Goal: Transaction & Acquisition: Purchase product/service

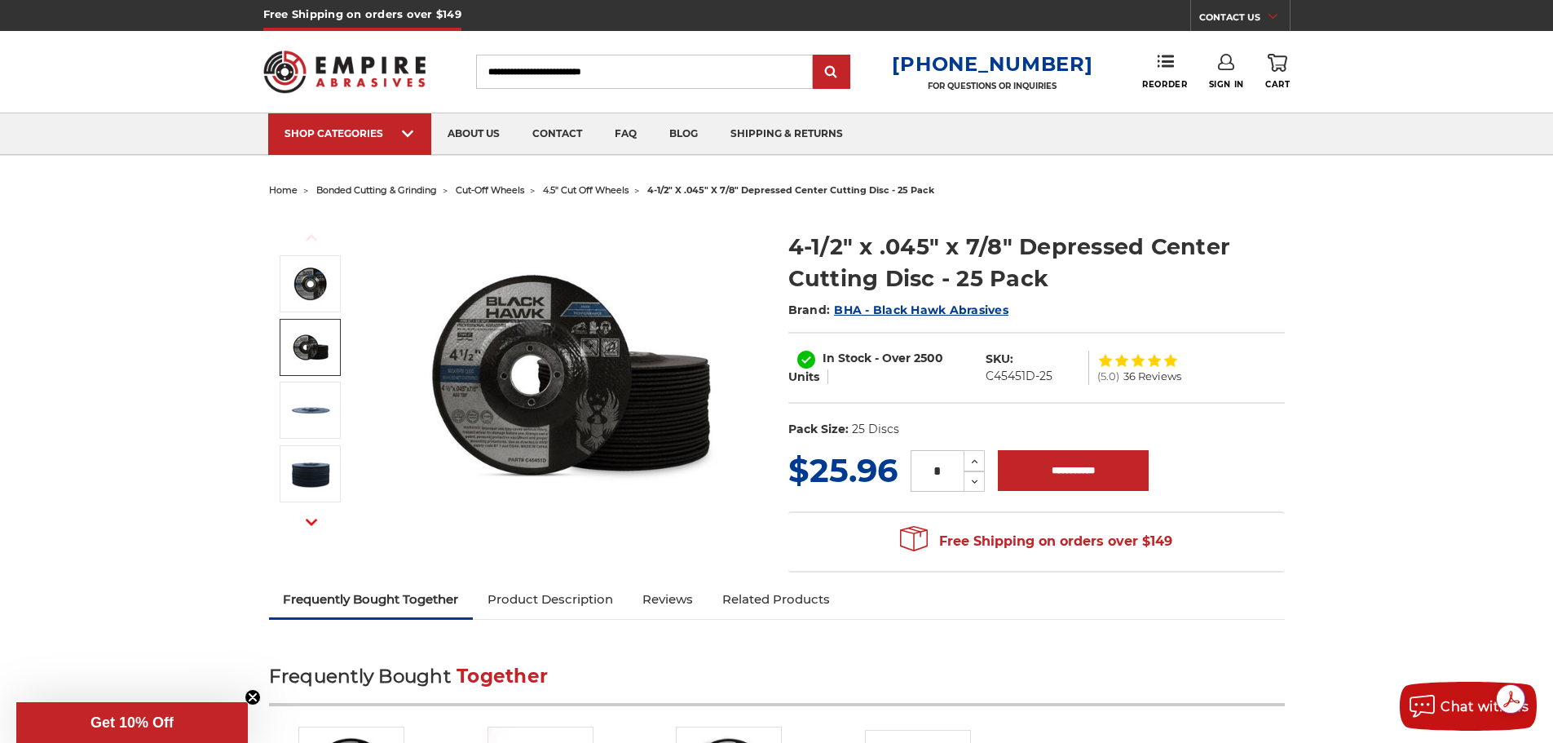
click at [302, 345] on img at bounding box center [310, 347] width 41 height 41
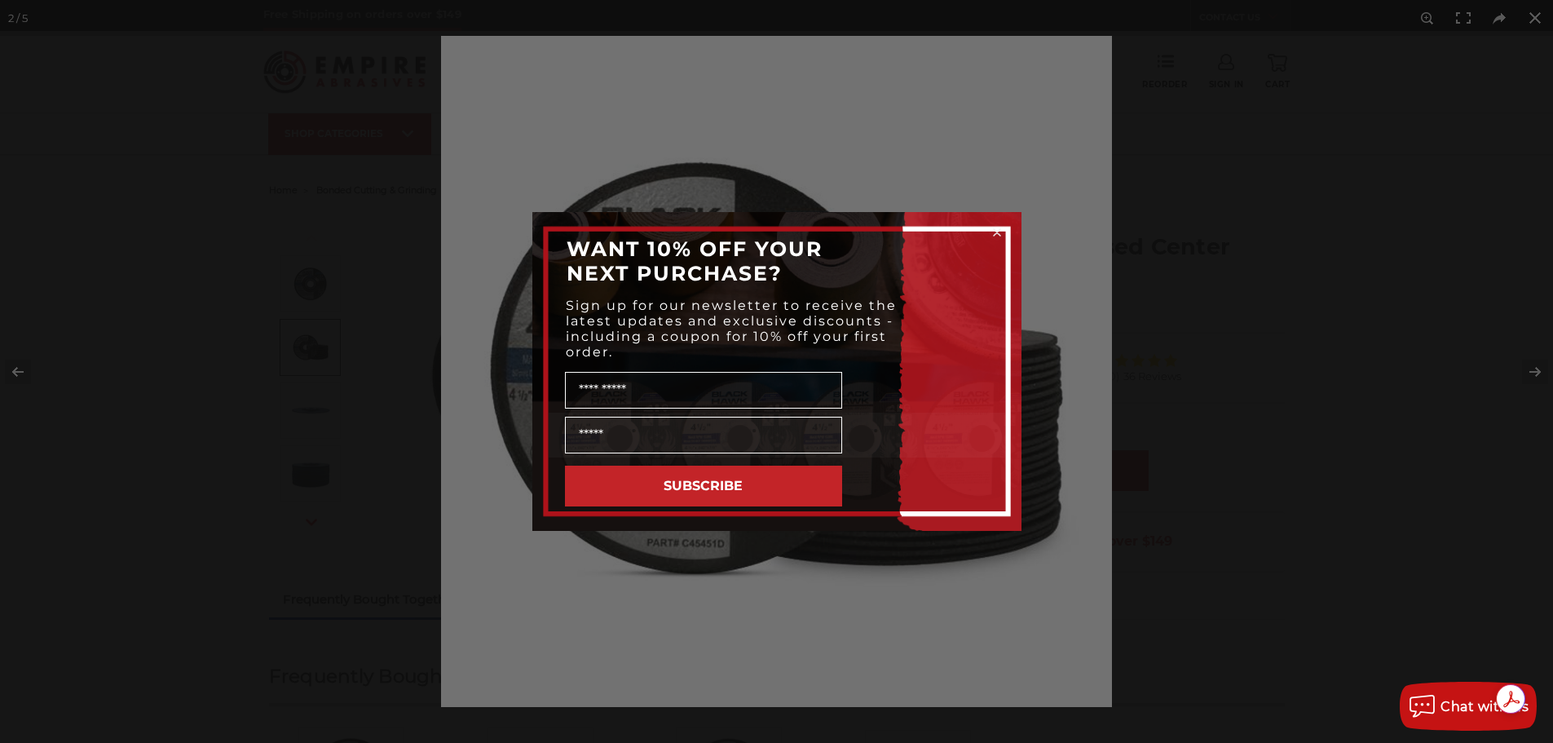
click at [318, 414] on div "Close dialog WANT 10% OFF YOUR NEXT PURCHASE? Sign up for our newsletter to rec…" at bounding box center [776, 371] width 1553 height 743
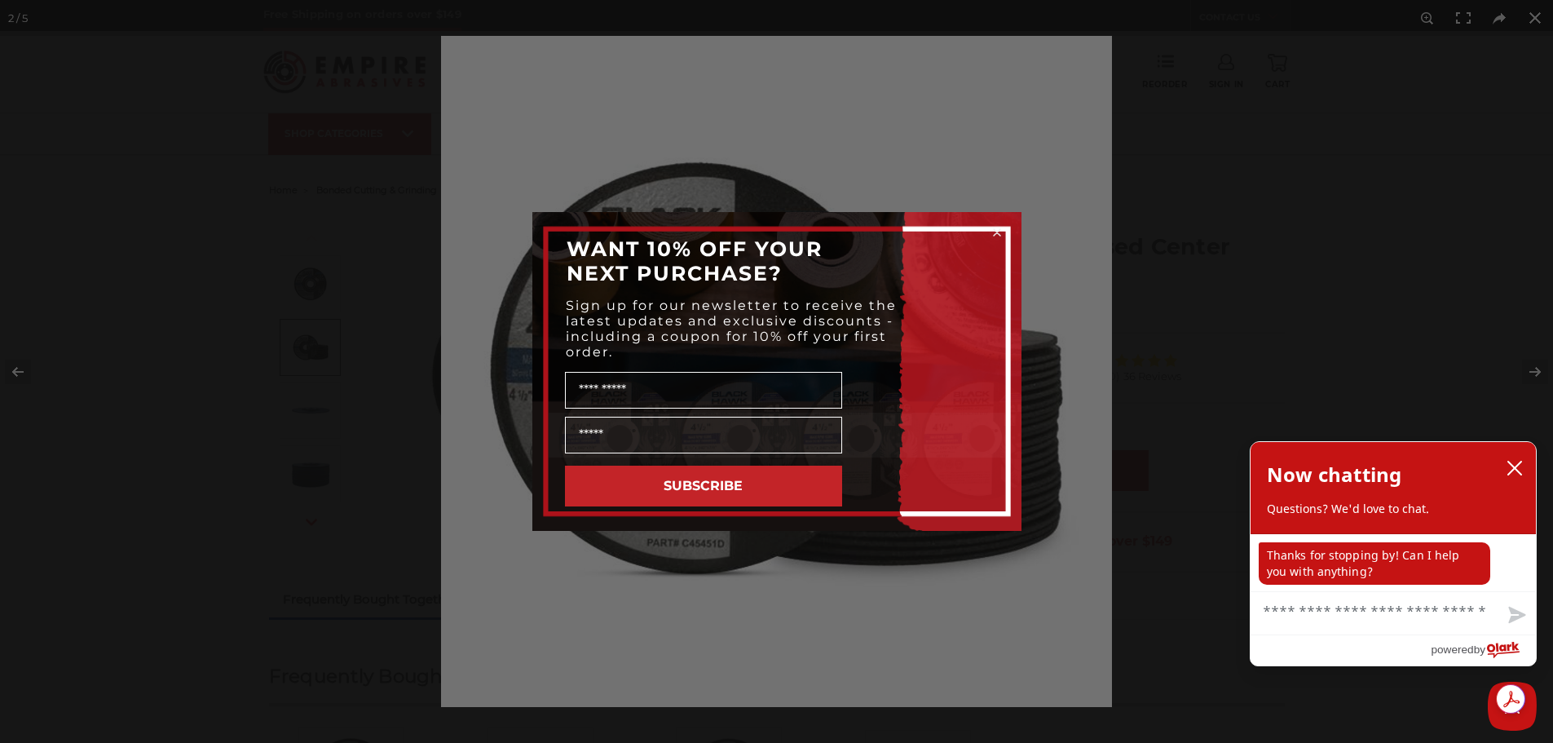
click at [996, 230] on icon "Close dialog" at bounding box center [997, 232] width 7 height 7
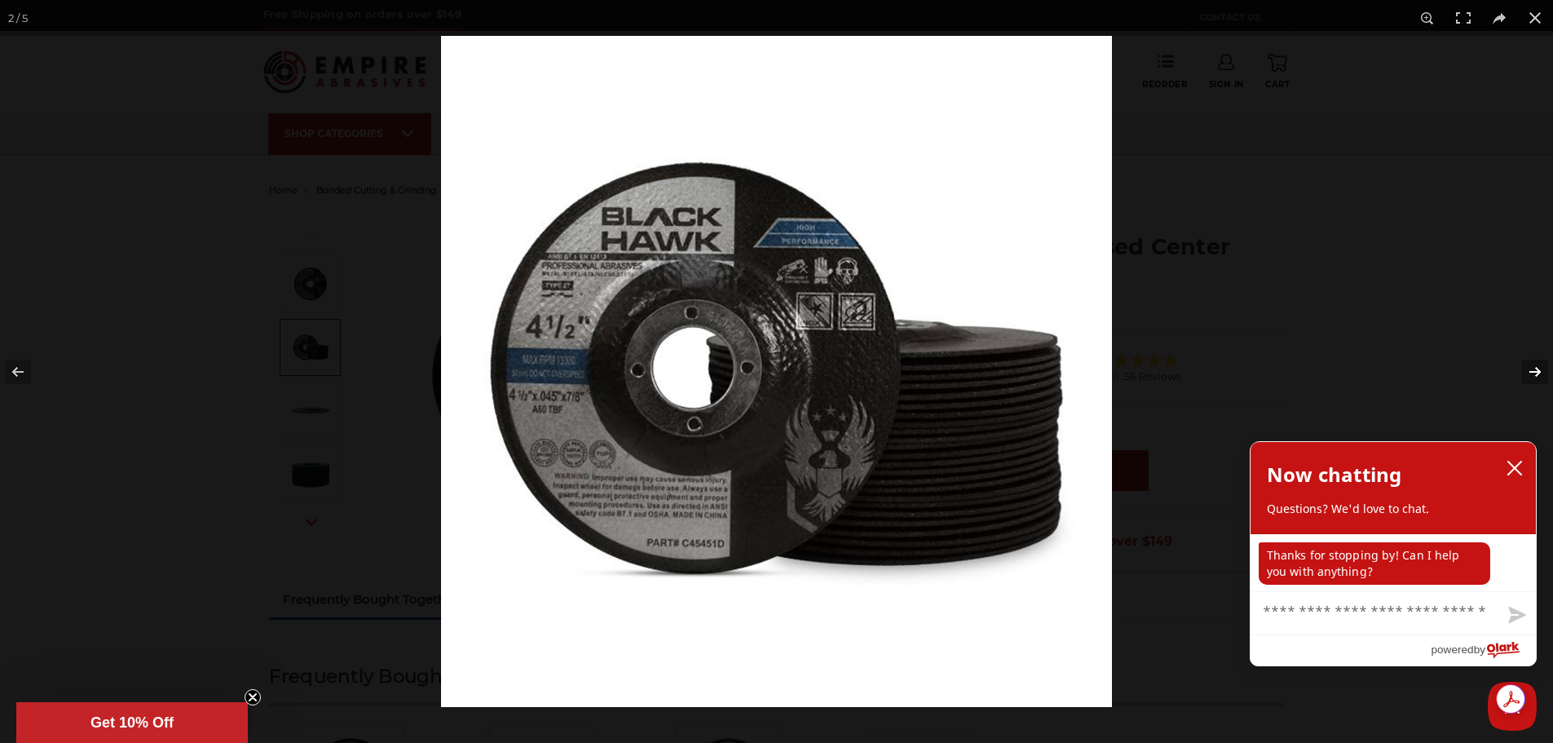
click at [1532, 366] on button at bounding box center [1524, 372] width 57 height 82
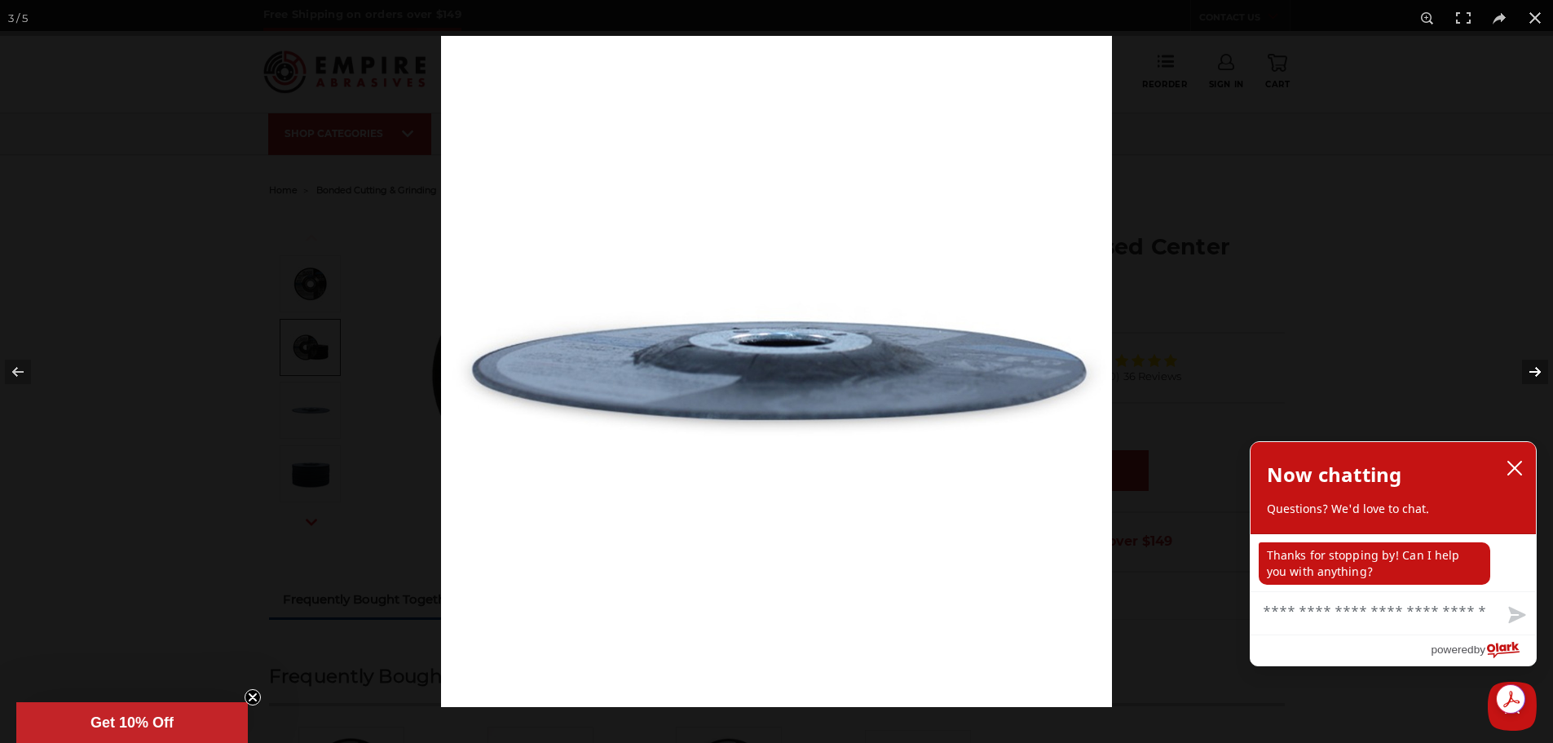
click at [1532, 366] on button at bounding box center [1524, 372] width 57 height 82
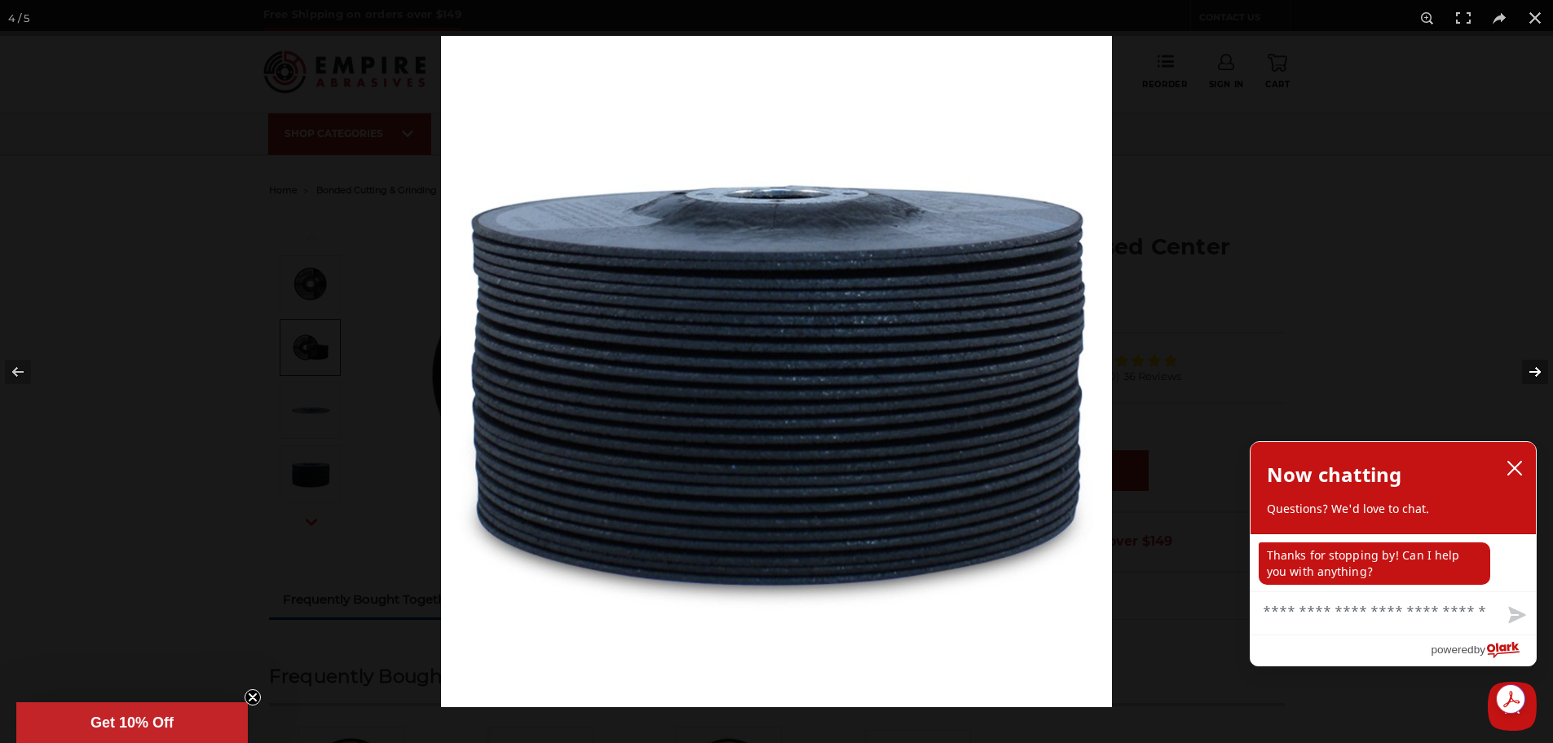
click at [1532, 365] on button at bounding box center [1524, 372] width 57 height 82
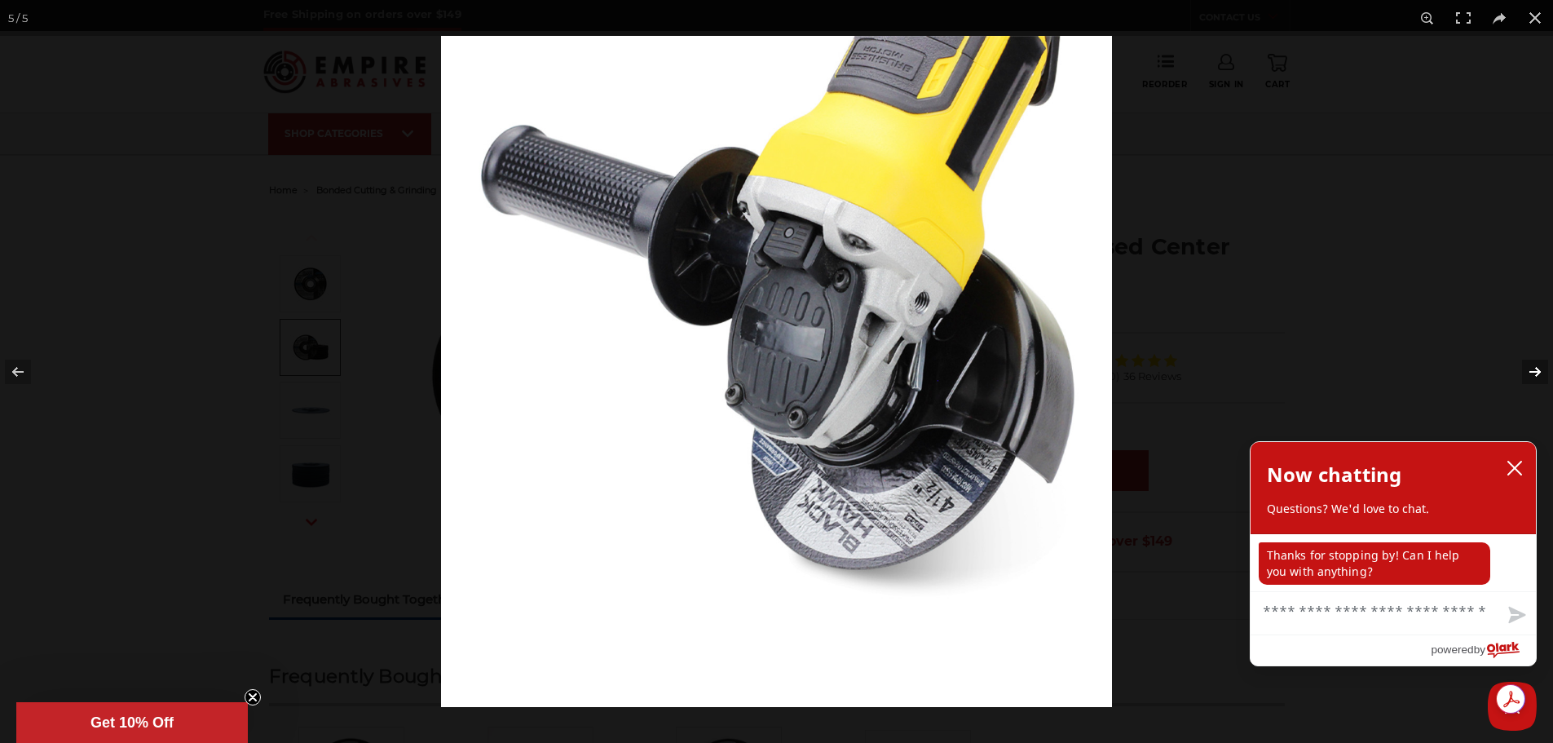
click at [1532, 365] on button at bounding box center [1524, 372] width 57 height 82
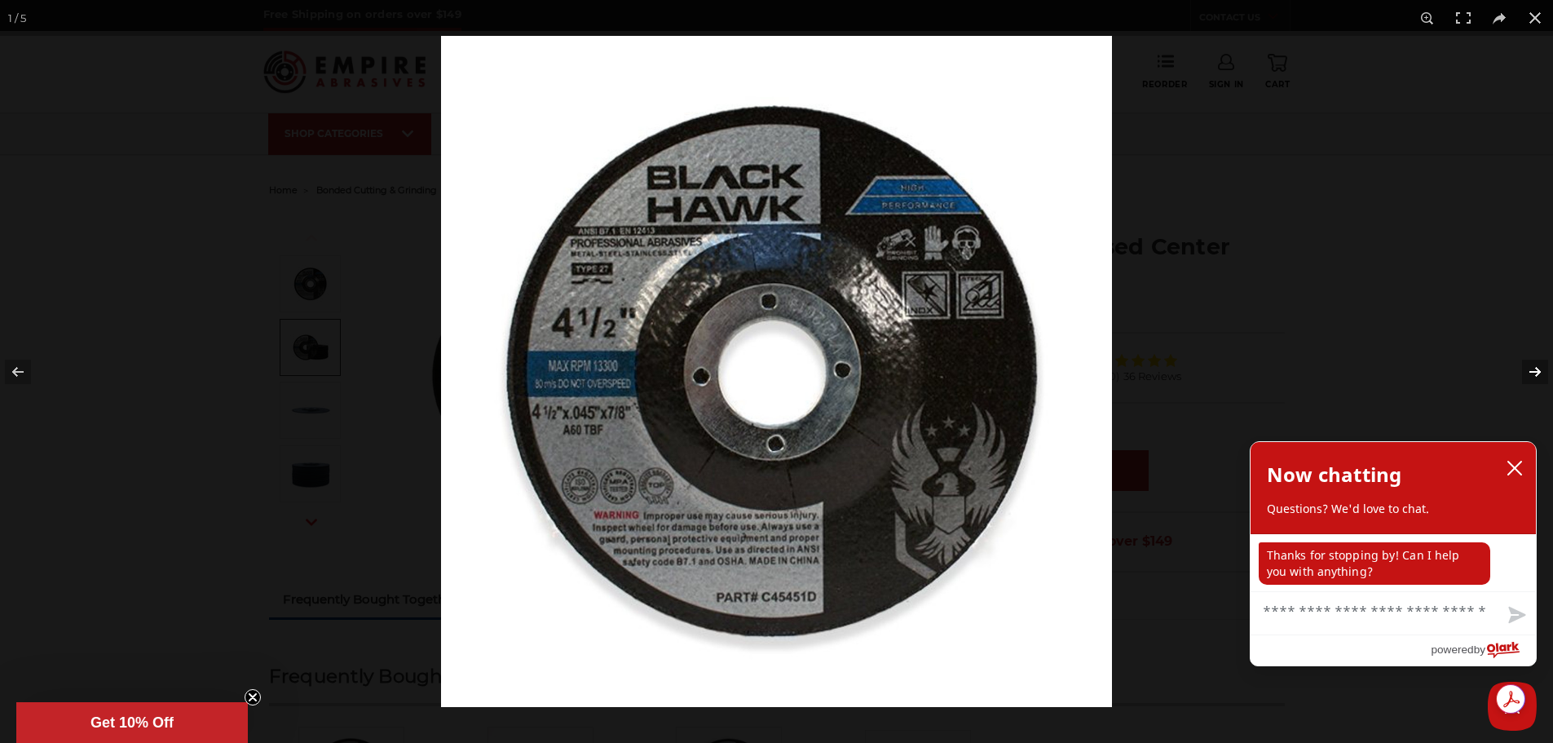
click at [1532, 365] on button at bounding box center [1524, 372] width 57 height 82
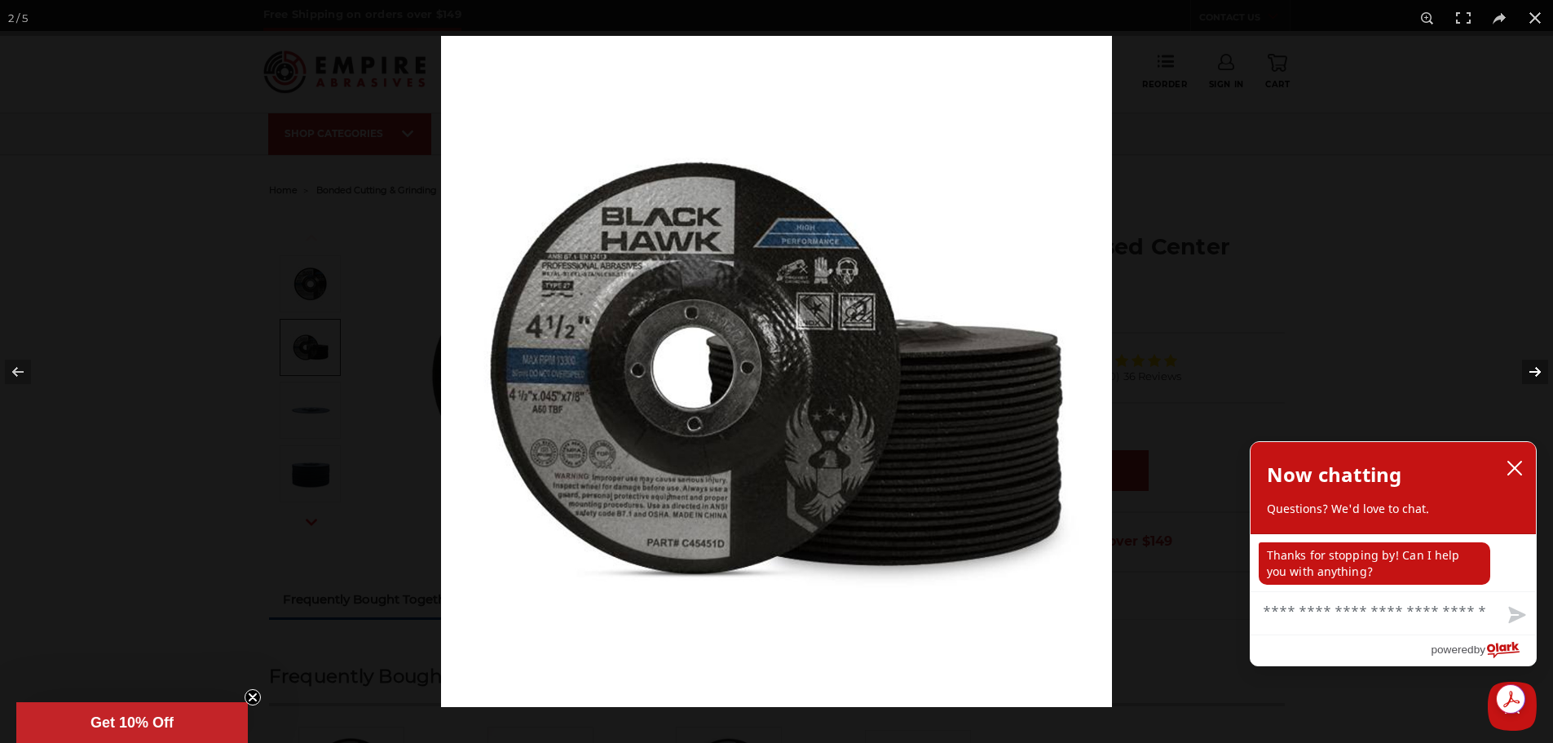
click at [1530, 362] on button at bounding box center [1524, 372] width 57 height 82
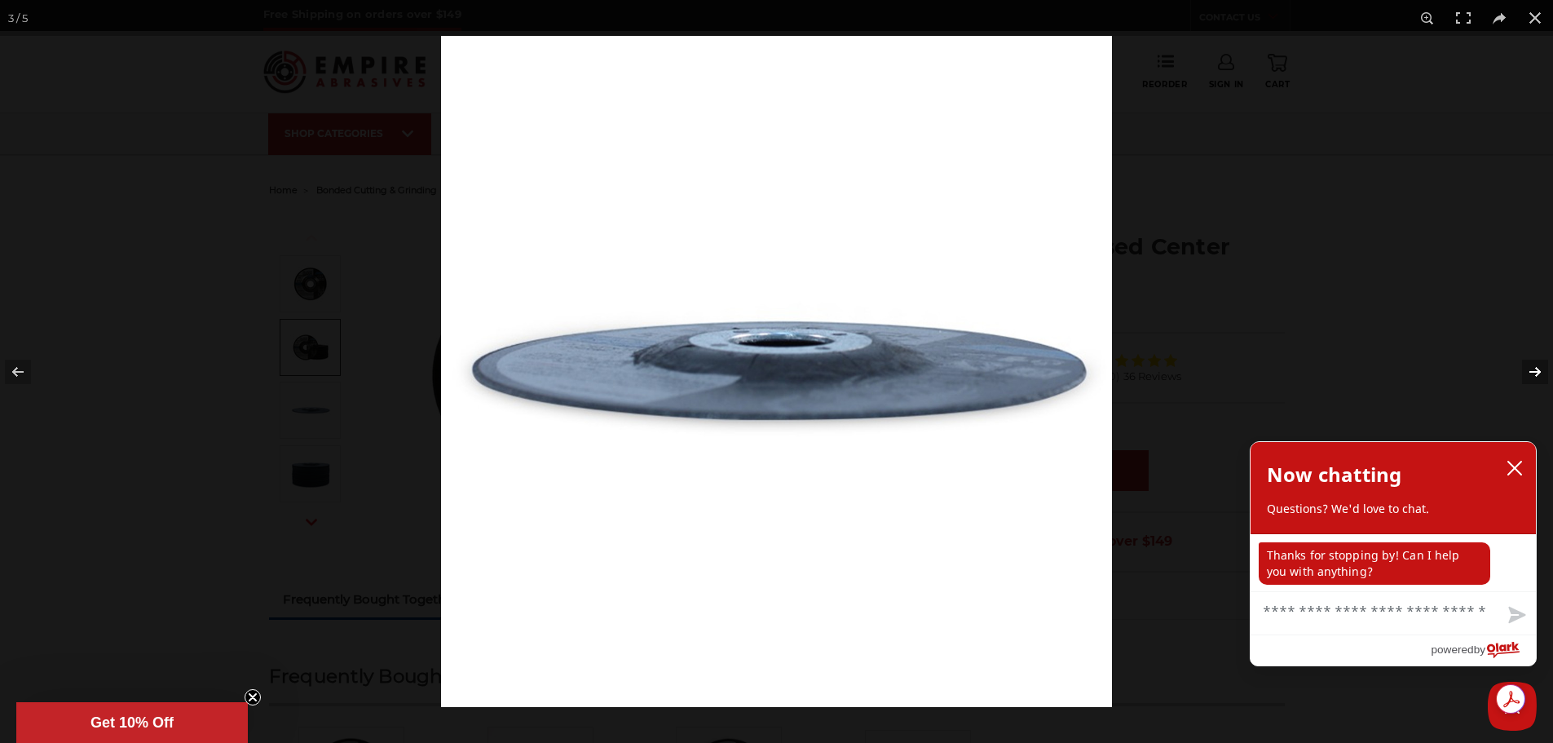
click at [1528, 359] on button at bounding box center [1524, 372] width 57 height 82
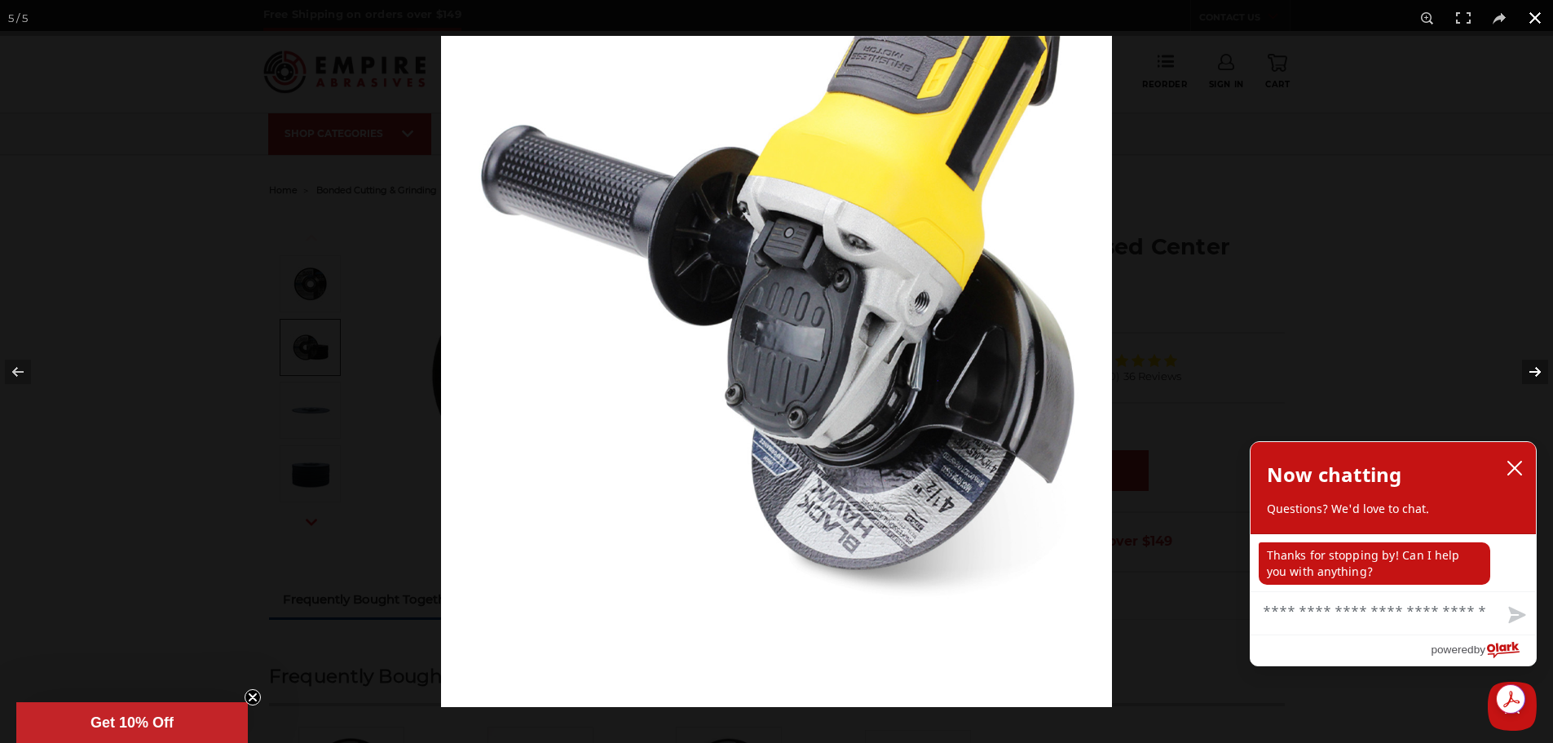
click at [1183, 121] on div at bounding box center [1217, 407] width 1553 height 743
